Goal: Information Seeking & Learning: Learn about a topic

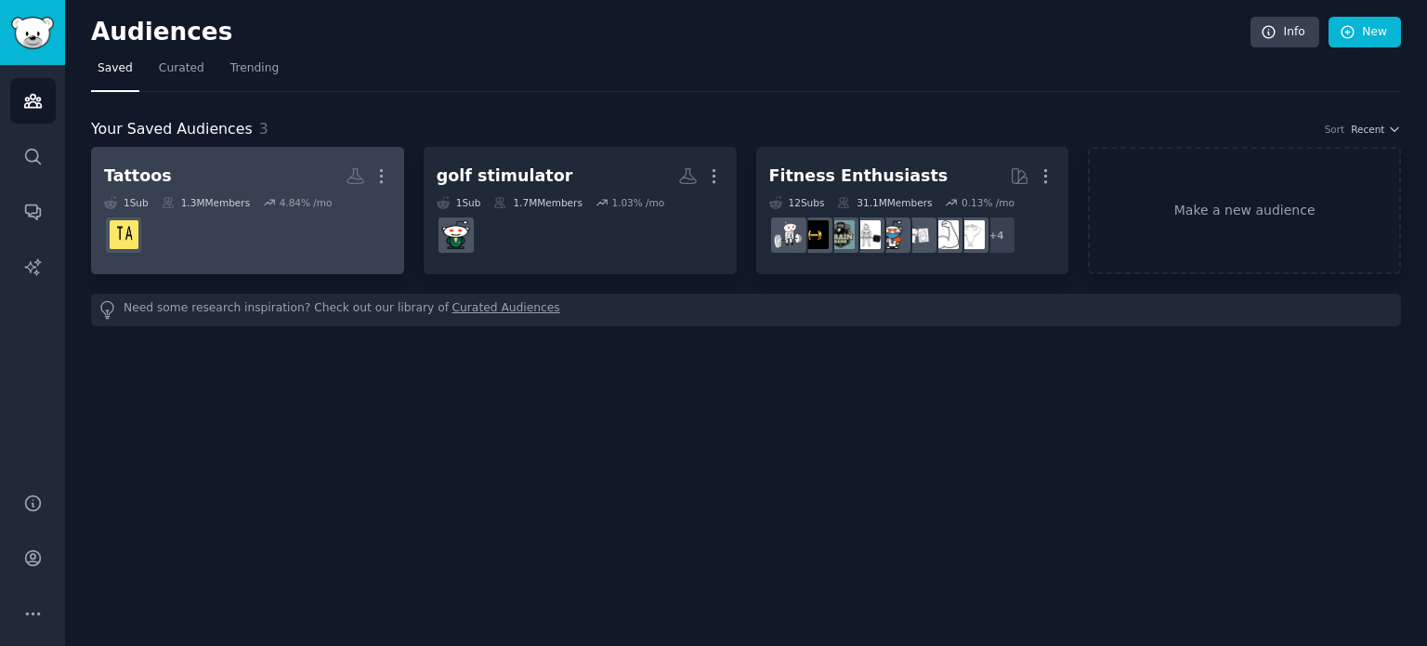
click at [140, 175] on div "Tattoos" at bounding box center [138, 175] width 68 height 23
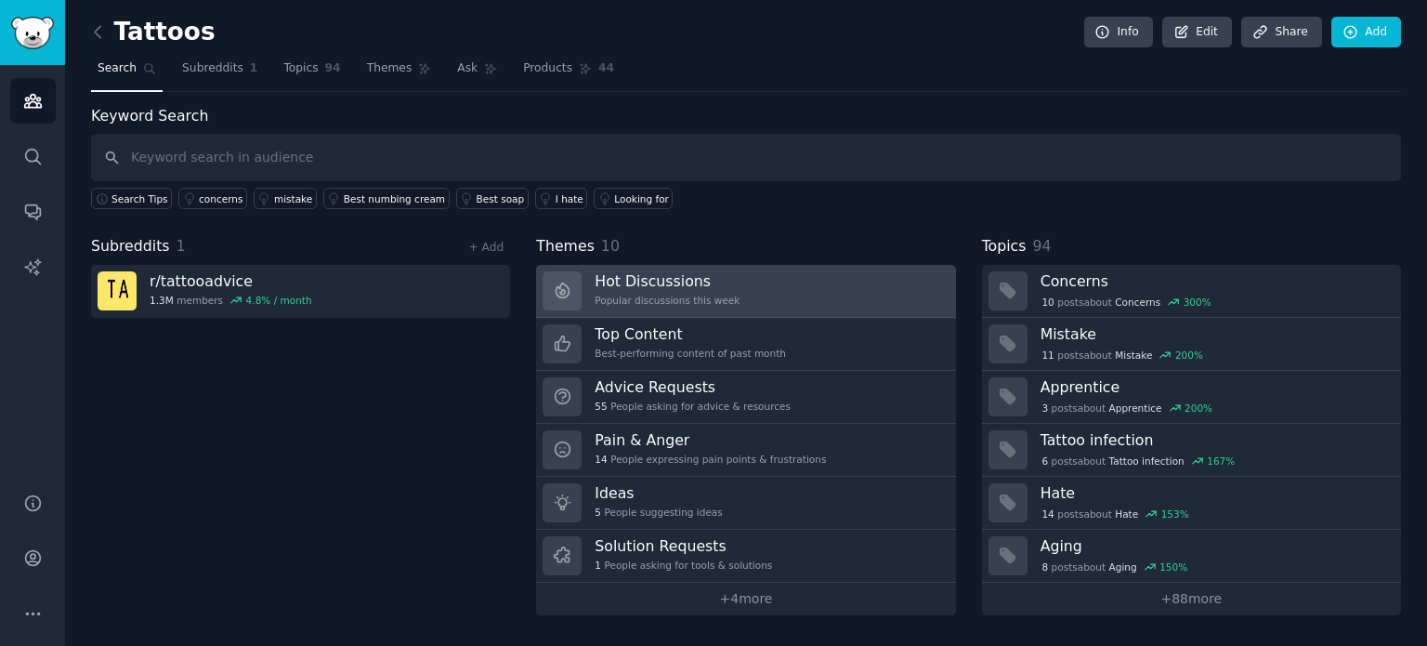
click at [765, 284] on link "Hot Discussions Popular discussions this week" at bounding box center [745, 291] width 419 height 53
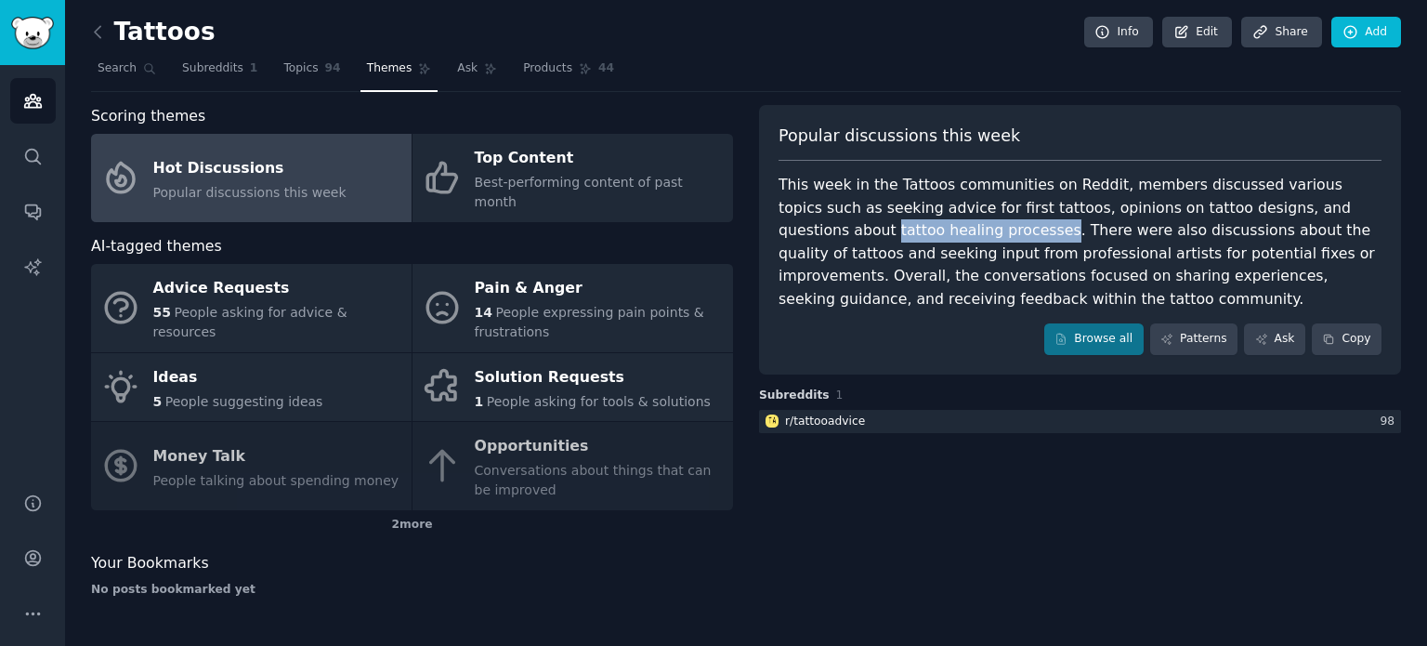
drag, startPoint x: 1297, startPoint y: 207, endPoint x: 890, endPoint y: 234, distance: 407.8
click at [890, 234] on div "This week in the Tattoos communities on Reddit, members discussed various topic…" at bounding box center [1079, 242] width 603 height 137
copy div "tattoo healing processes"
